Goal: Task Accomplishment & Management: Use online tool/utility

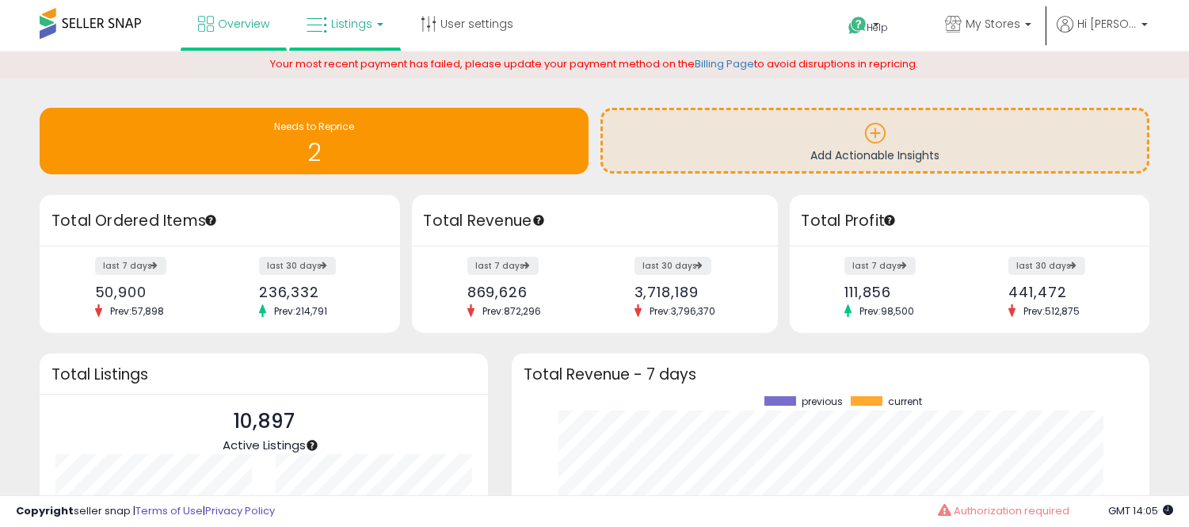
click at [334, 46] on link "Listings" at bounding box center [345, 24] width 101 height 48
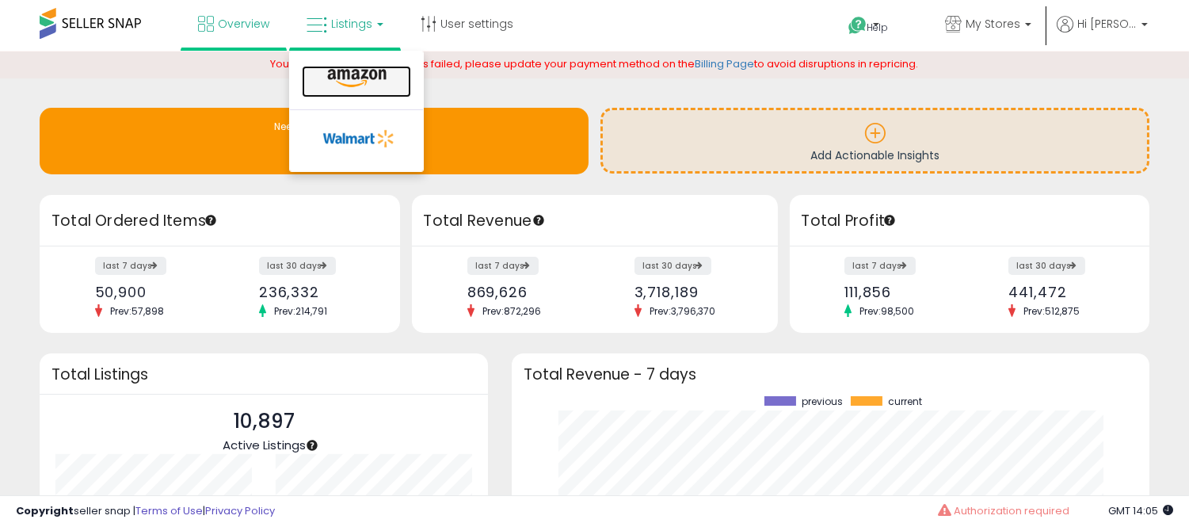
click at [361, 68] on icon at bounding box center [356, 78] width 69 height 21
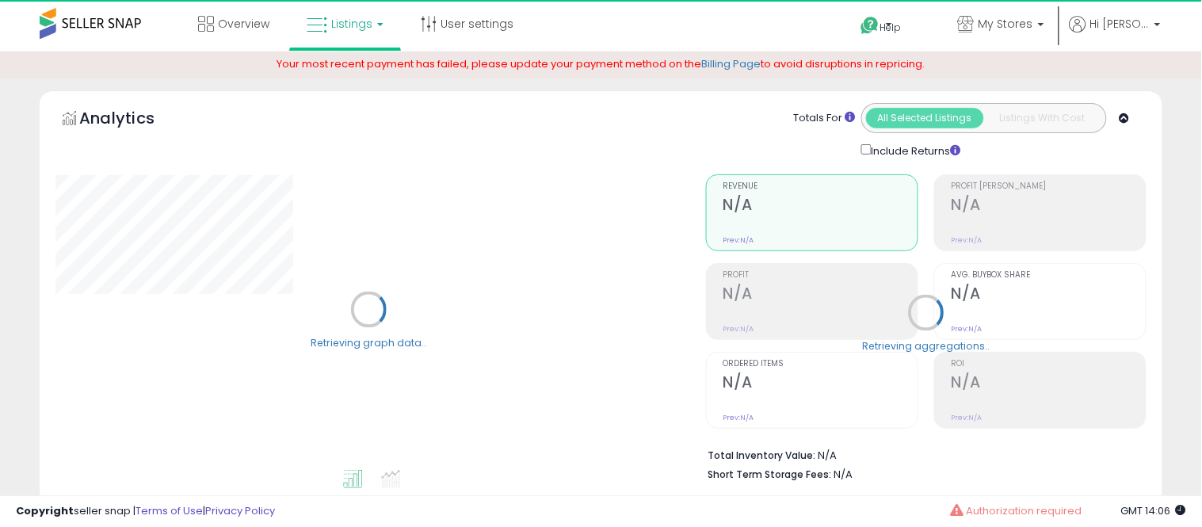
select select "**"
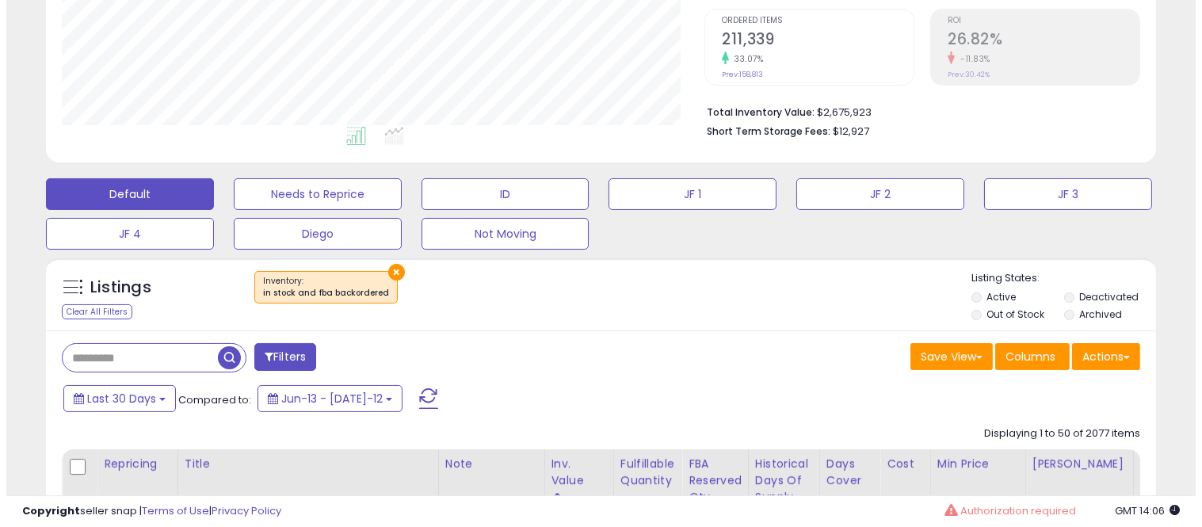
scroll to position [362, 0]
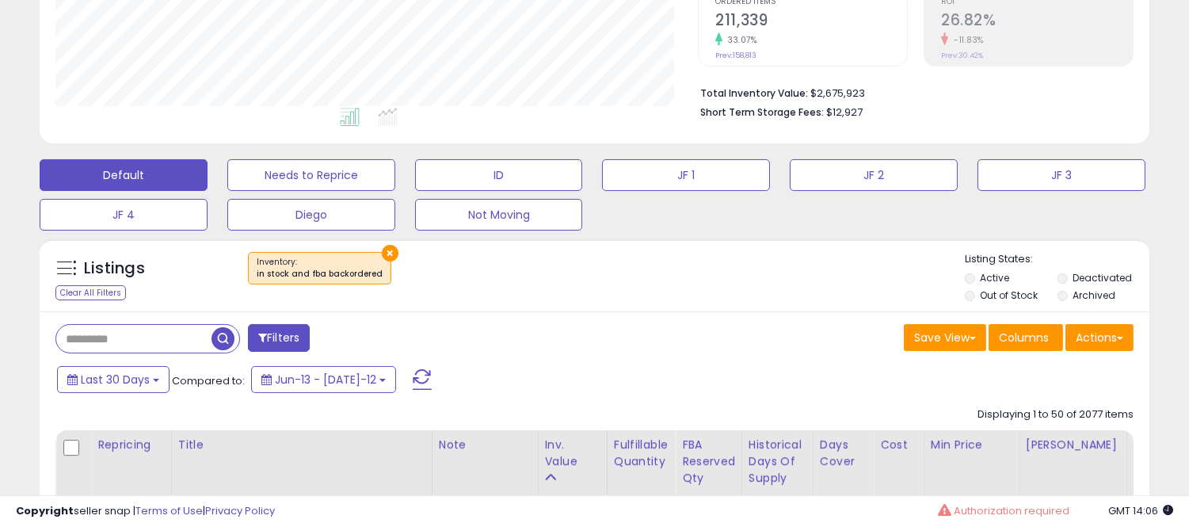
click at [141, 326] on input "text" at bounding box center [133, 339] width 155 height 28
paste input "**********"
type input "**********"
click at [322, 334] on span "button" at bounding box center [328, 338] width 23 height 23
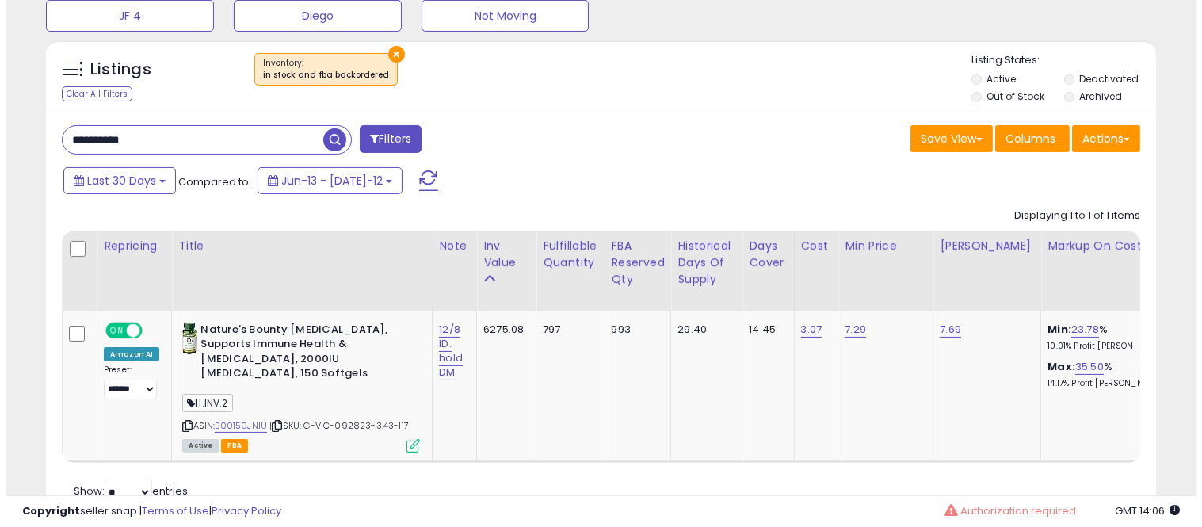
scroll to position [562, 0]
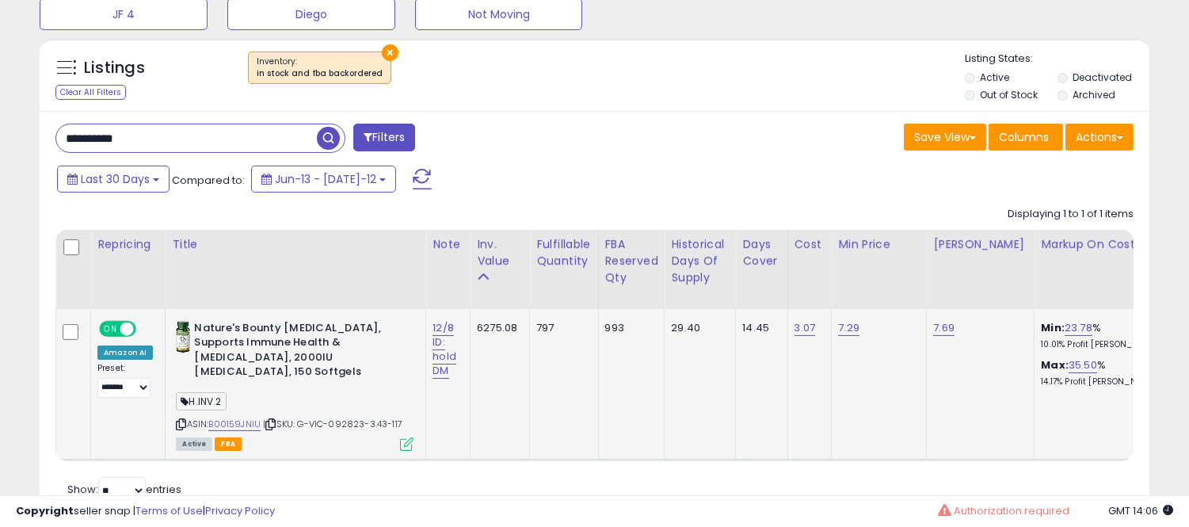
click at [402, 440] on icon at bounding box center [406, 443] width 13 height 13
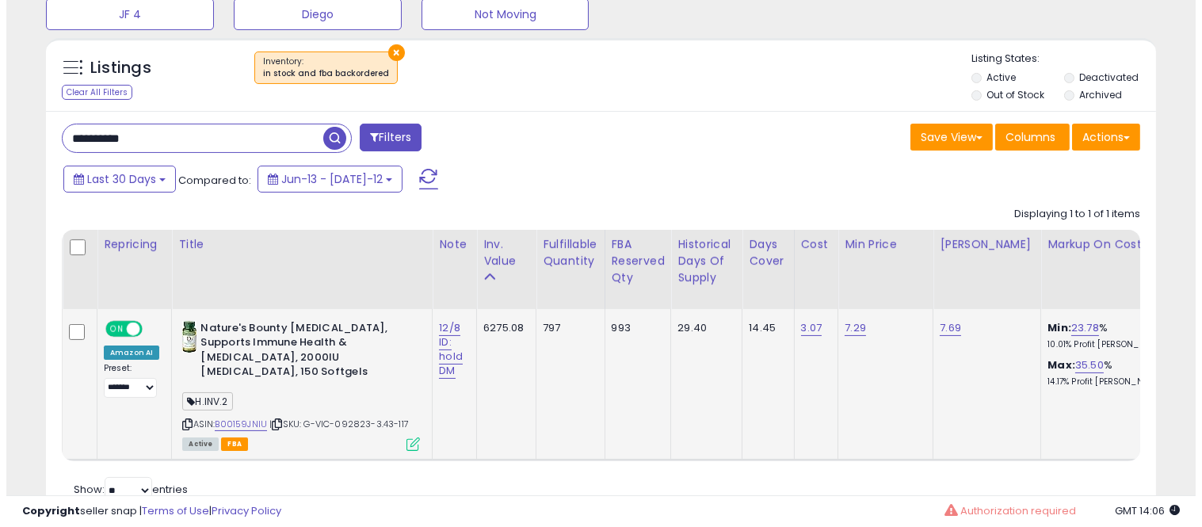
scroll to position [325, 650]
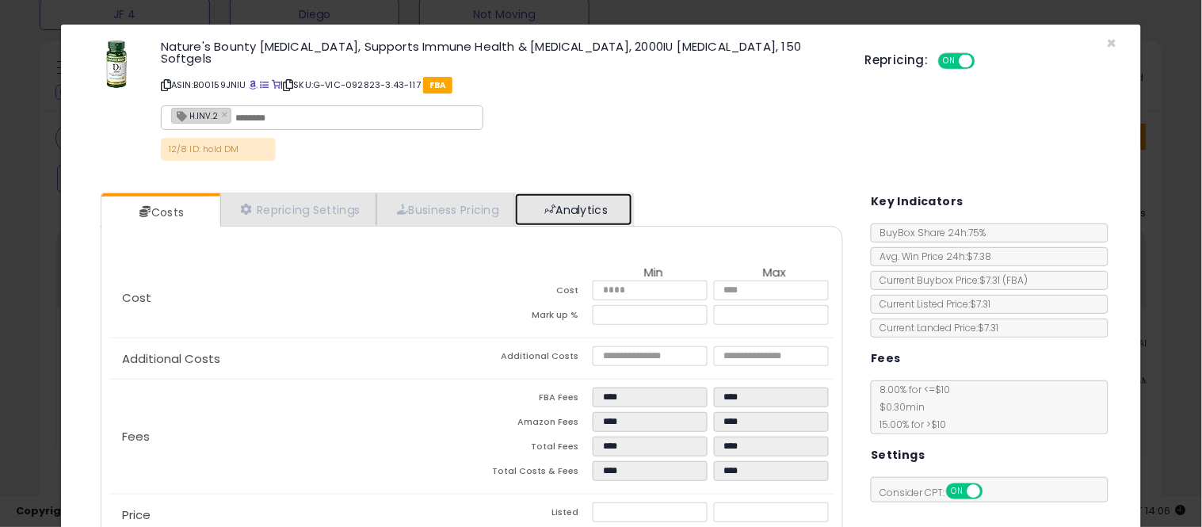
click at [608, 204] on link "Analytics" at bounding box center [573, 209] width 117 height 32
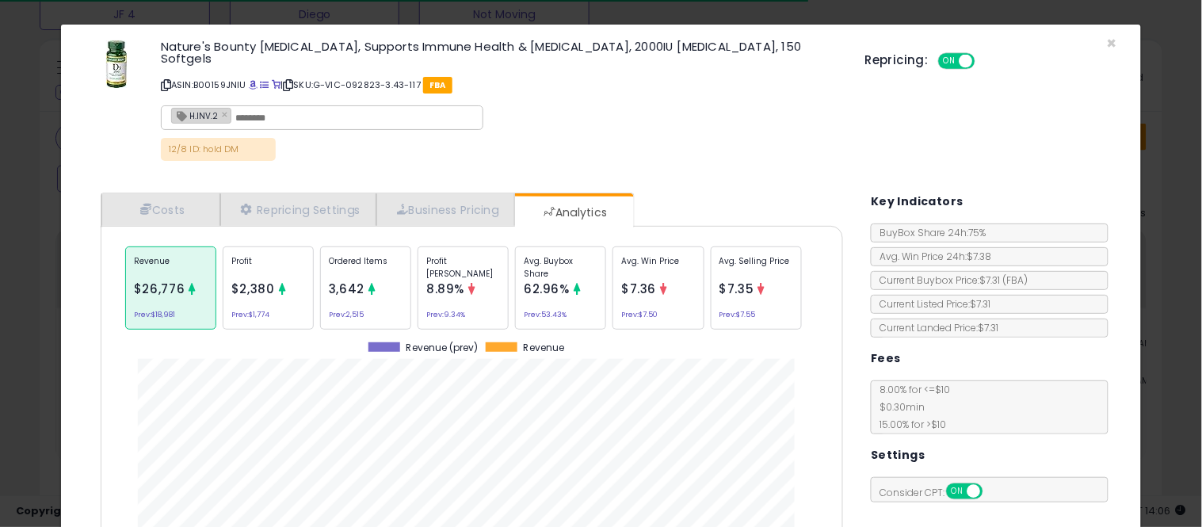
click at [556, 285] on div "62.96%" at bounding box center [547, 289] width 46 height 20
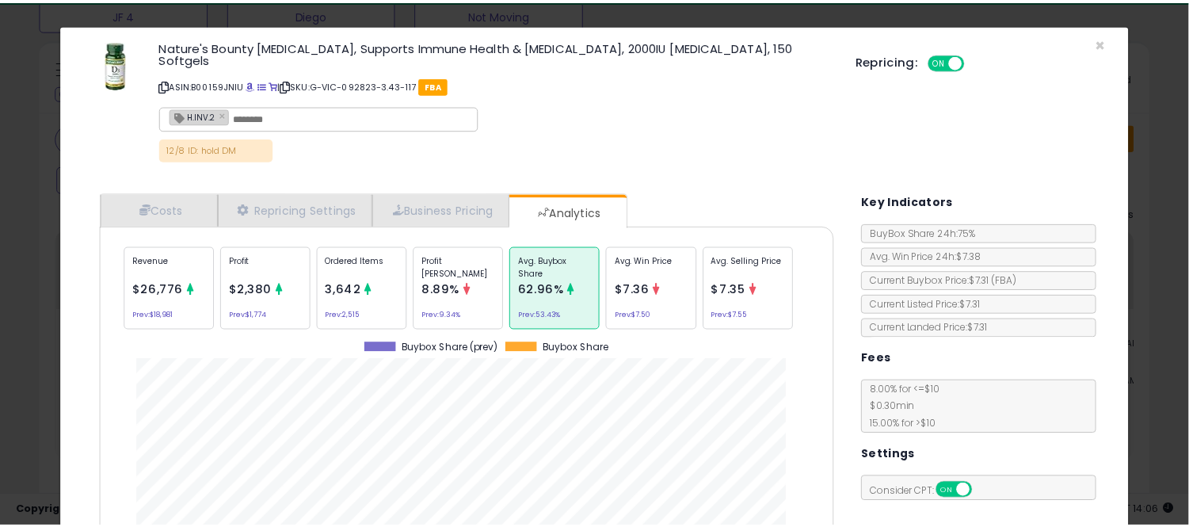
scroll to position [486, 765]
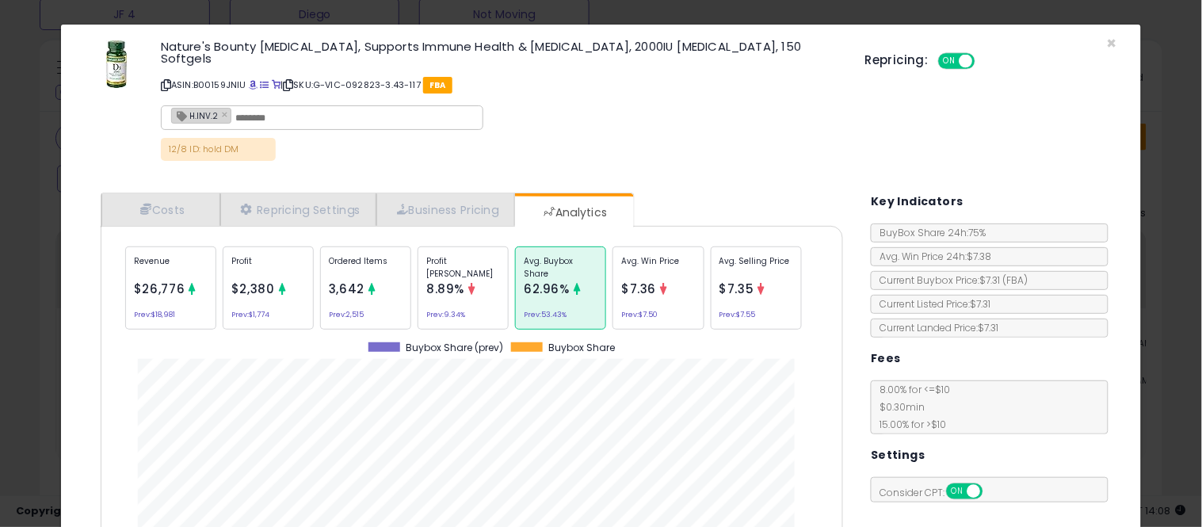
click at [29, 344] on div "× Close Nature's Bounty [MEDICAL_DATA], Supports Immune Health & [MEDICAL_DATA]…" at bounding box center [601, 263] width 1202 height 527
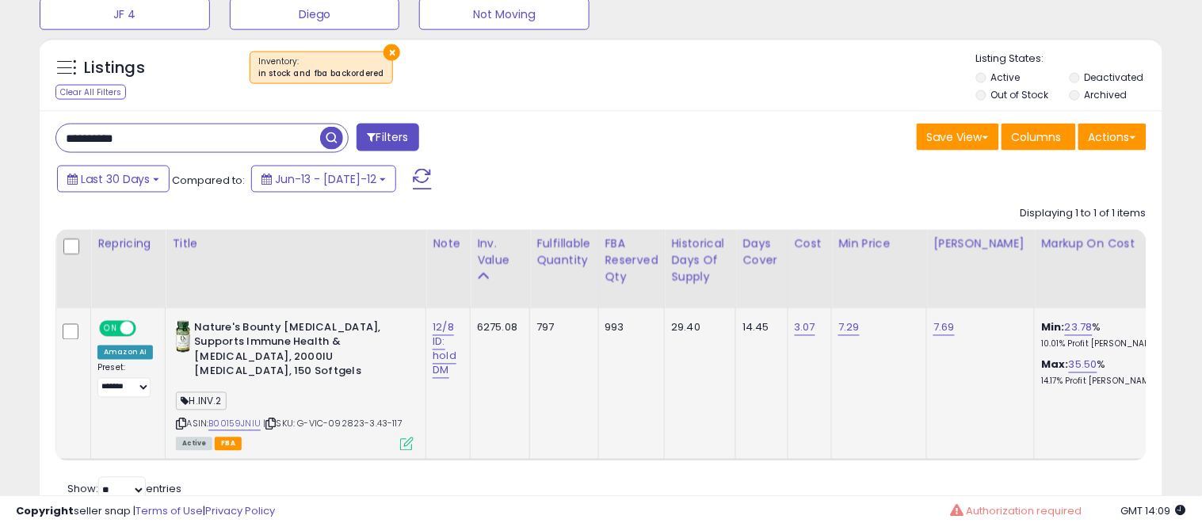
scroll to position [791904, 791585]
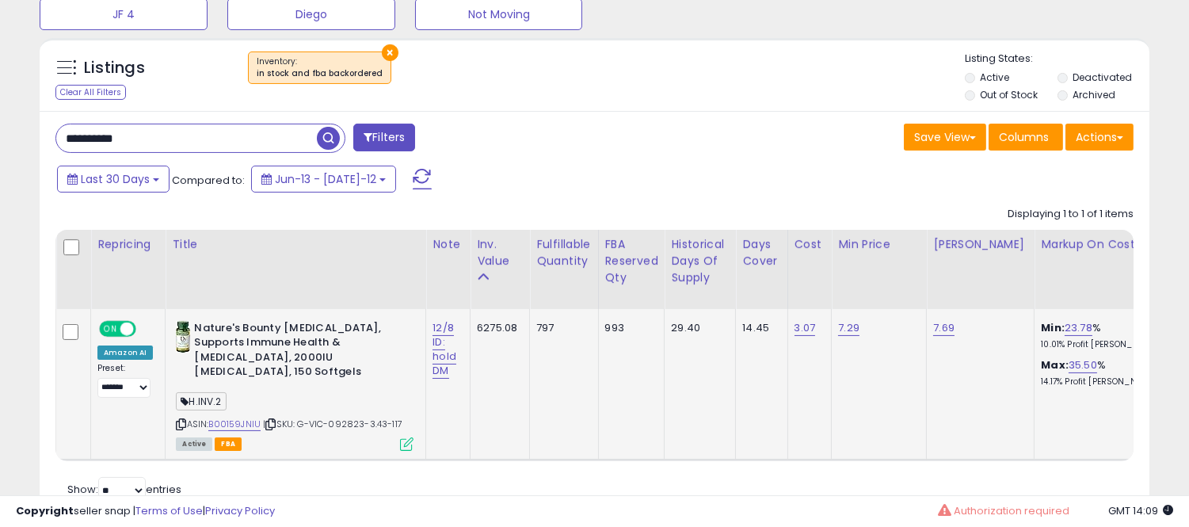
click at [402, 444] on icon at bounding box center [406, 443] width 13 height 13
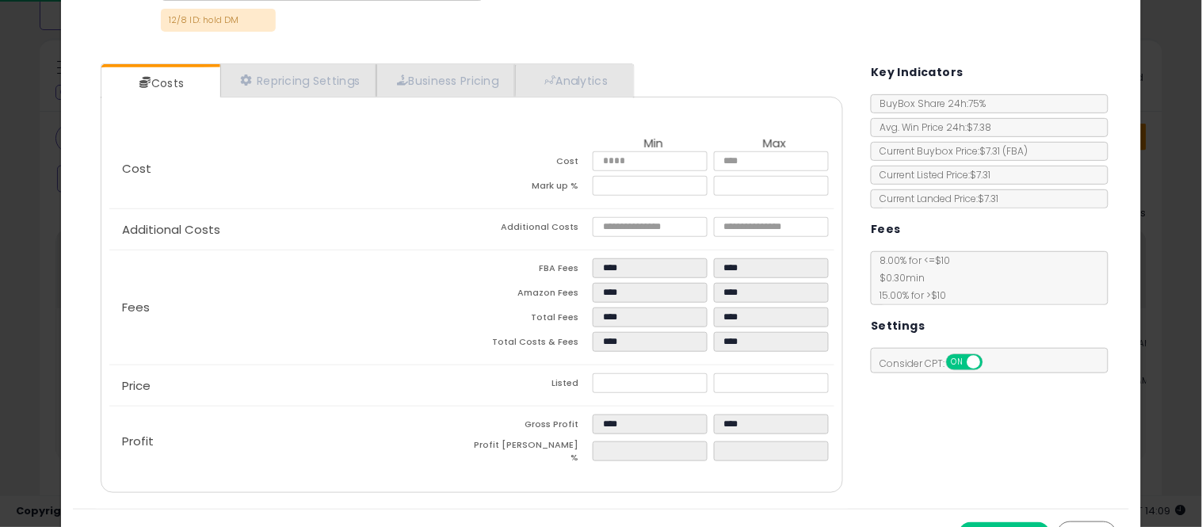
scroll to position [130, 0]
